Goal: Check status: Check status

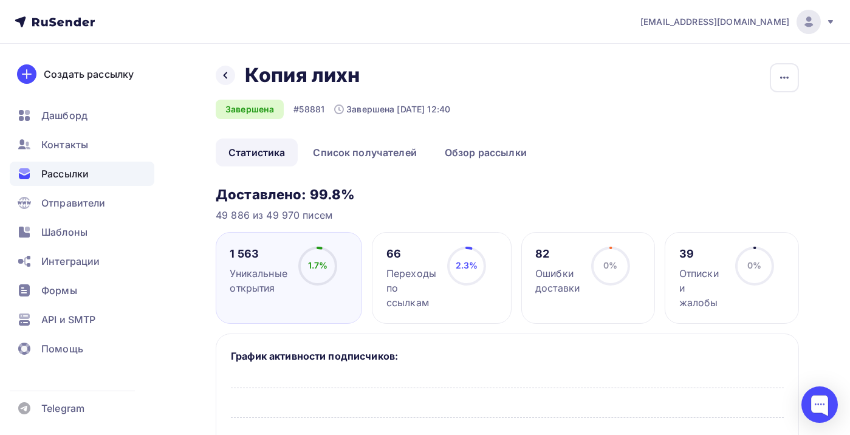
click at [73, 172] on span "Рассылки" at bounding box center [64, 173] width 47 height 15
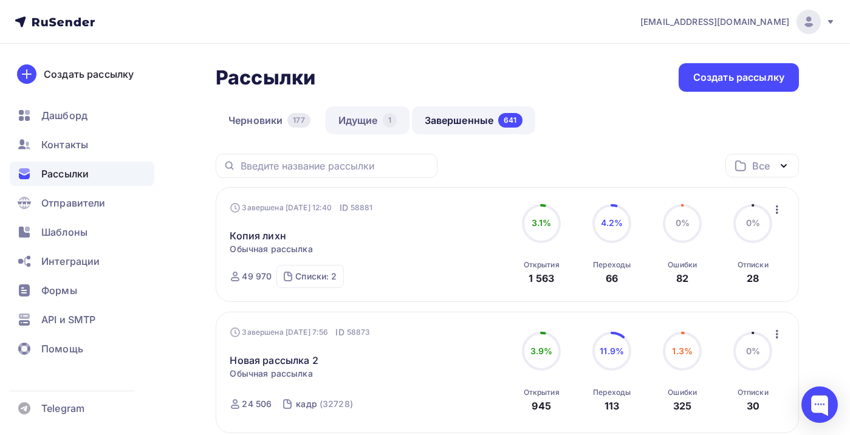
click at [355, 119] on link "Идущие 1" at bounding box center [368, 120] width 84 height 28
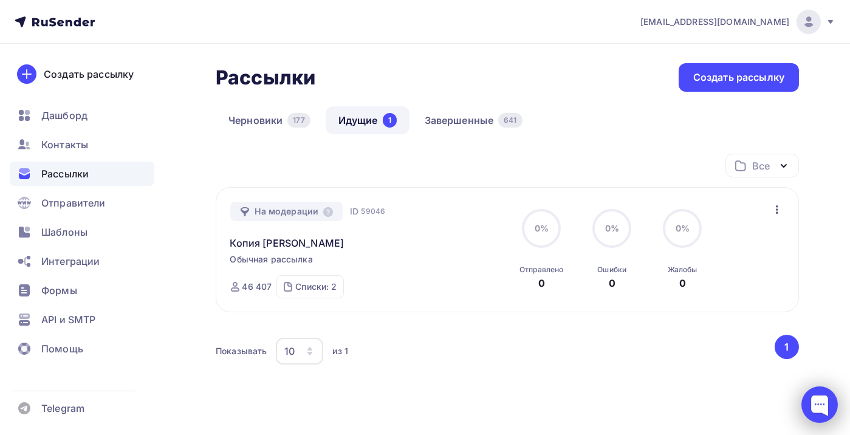
click at [809, 403] on div at bounding box center [819, 404] width 36 height 36
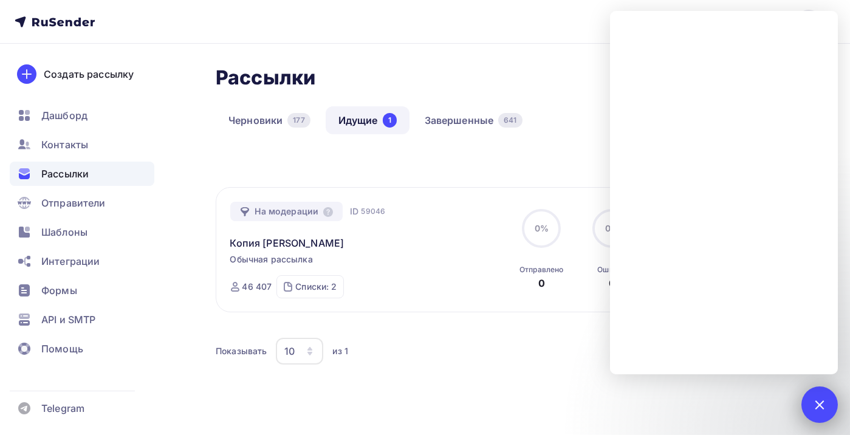
click at [814, 402] on div at bounding box center [819, 404] width 16 height 16
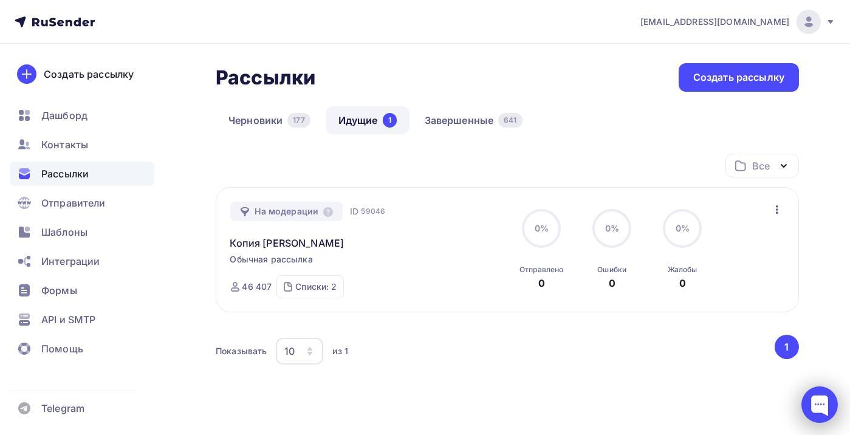
click at [824, 403] on div at bounding box center [819, 404] width 36 height 36
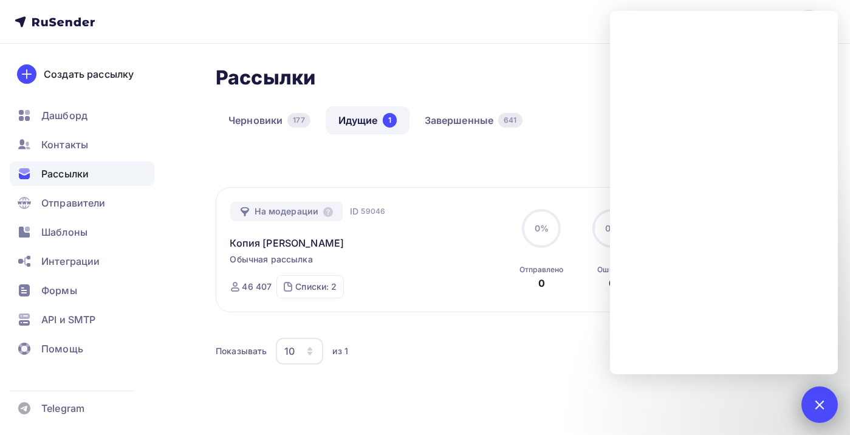
click at [824, 403] on div at bounding box center [819, 404] width 16 height 16
